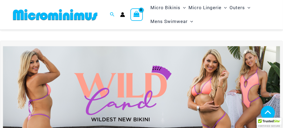
scroll to position [122, 0]
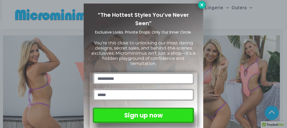
click at [202, 5] on icon at bounding box center [202, 4] width 3 height 3
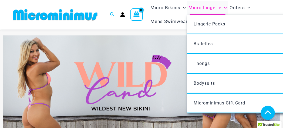
click at [202, 8] on span "Micro Lingerie" at bounding box center [205, 8] width 33 height 14
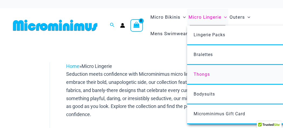
click at [203, 74] on span "Thongs" at bounding box center [202, 74] width 16 height 5
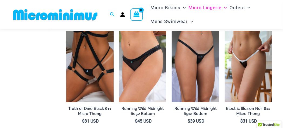
scroll to position [43, 0]
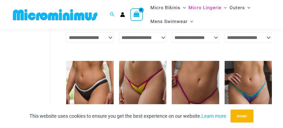
scroll to position [141, 0]
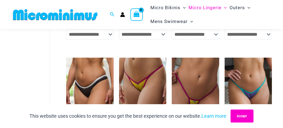
click at [241, 115] on button "Accept" at bounding box center [242, 116] width 23 height 13
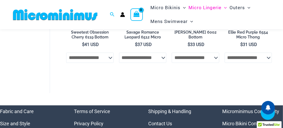
scroll to position [508, 0]
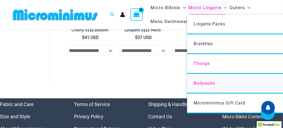
click at [208, 83] on span "Bodysuits" at bounding box center [204, 83] width 21 height 5
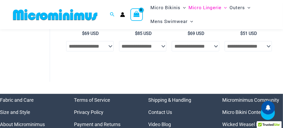
scroll to position [141, 0]
